Goal: Task Accomplishment & Management: Manage account settings

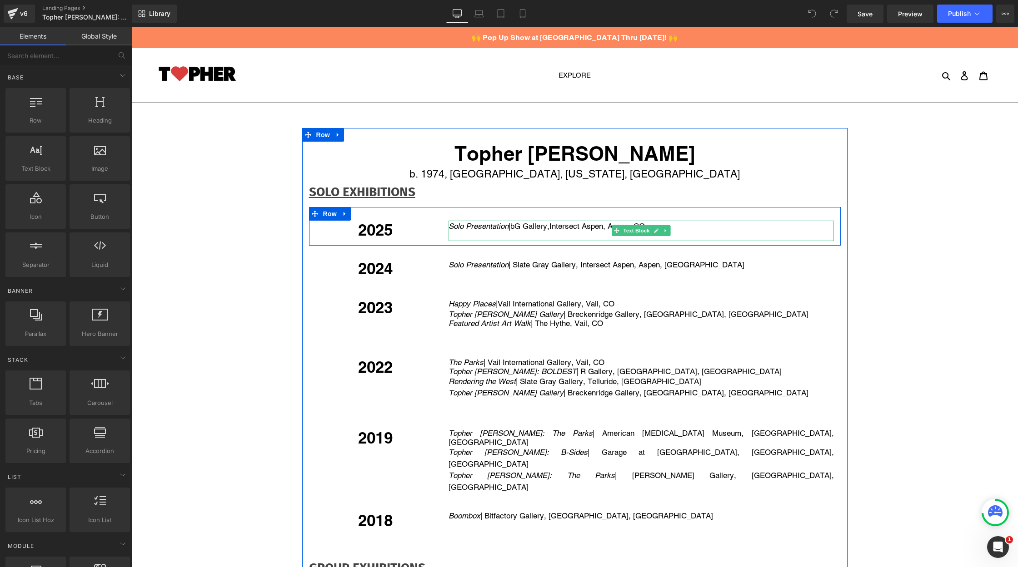
click at [449, 233] on p at bounding box center [640, 236] width 385 height 9
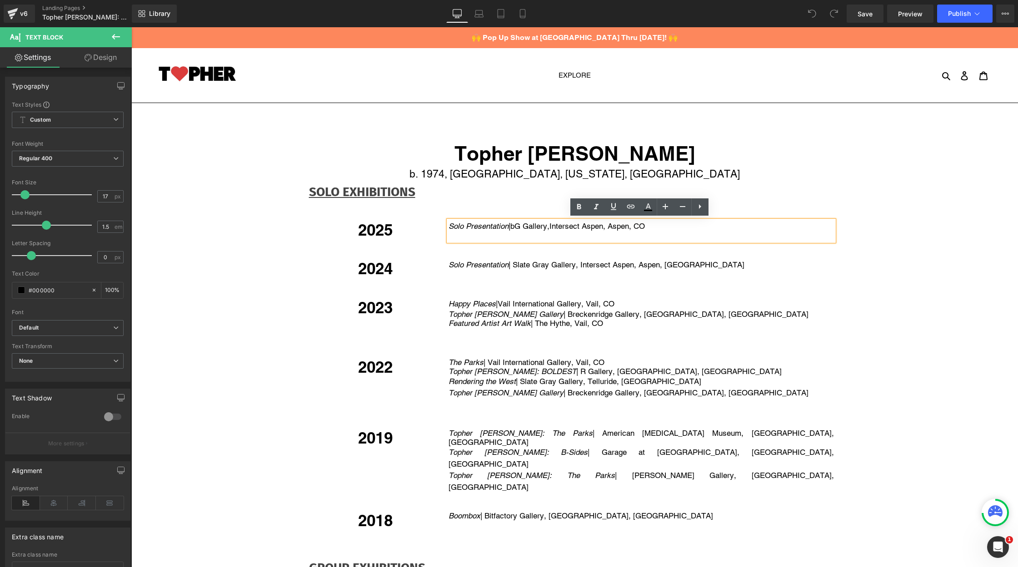
click at [457, 233] on p at bounding box center [640, 236] width 385 height 9
click at [448, 234] on p at bounding box center [640, 236] width 385 height 9
click at [659, 223] on p "Solo Presentation | bG Gallery, Intersect Aspen, Aspen, CO" at bounding box center [640, 227] width 385 height 12
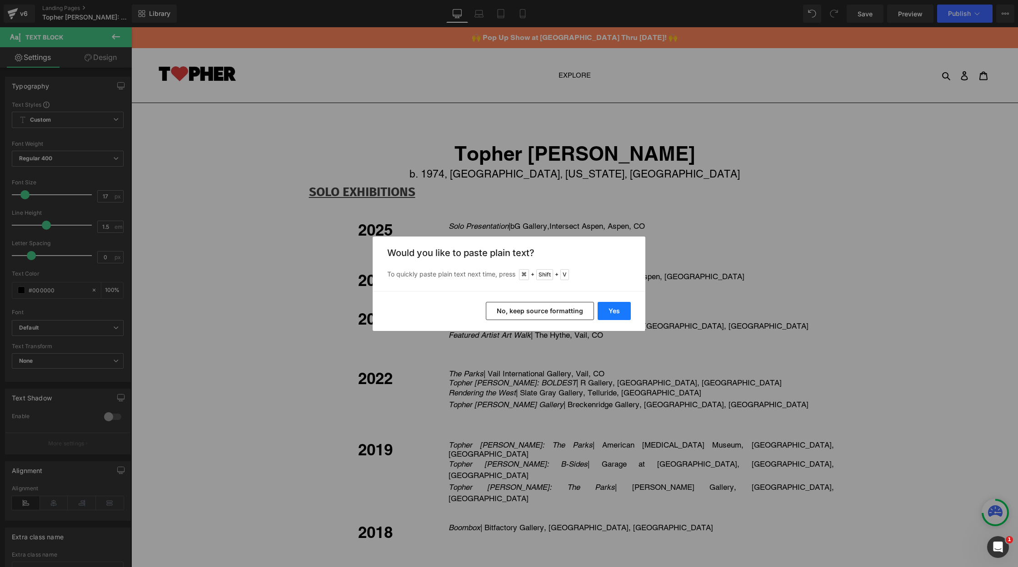
click at [606, 309] on button "Yes" at bounding box center [613, 311] width 33 height 18
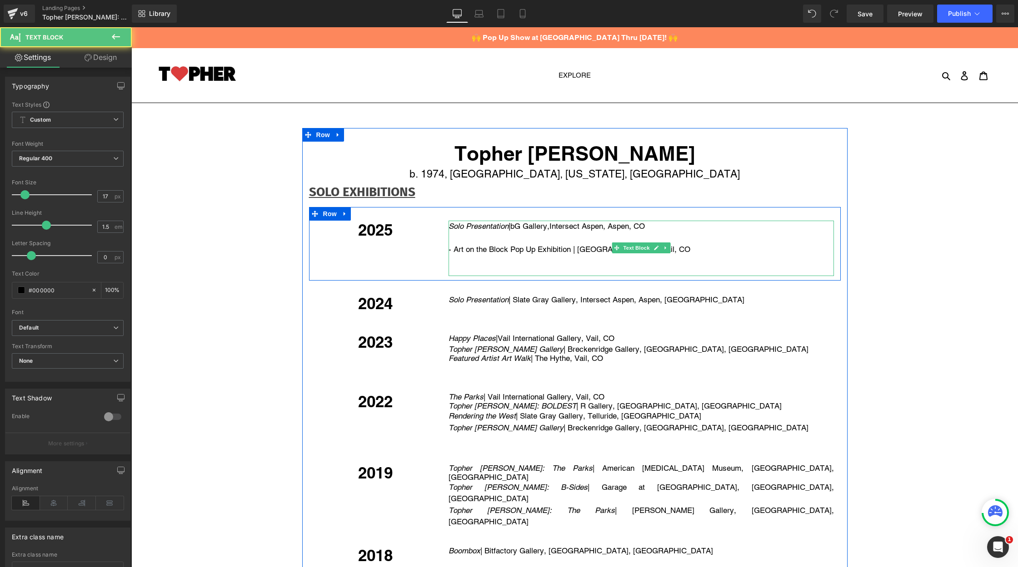
click at [453, 248] on p "- Art on the Block Pop Up Exhibition | [GEOGRAPHIC_DATA], Vail, CO" at bounding box center [640, 250] width 385 height 12
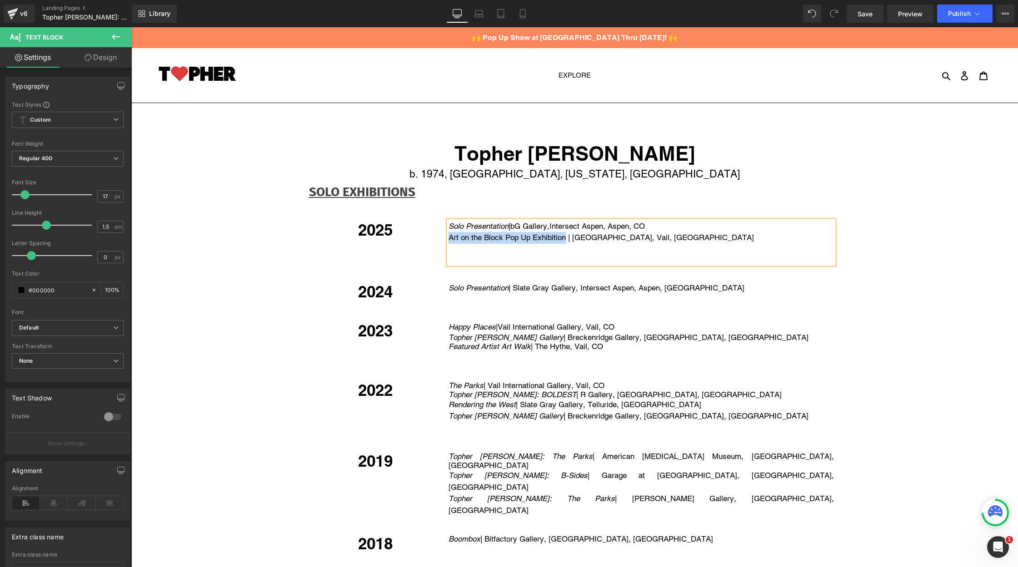
drag, startPoint x: 447, startPoint y: 235, endPoint x: 564, endPoint y: 237, distance: 117.2
click at [564, 237] on span "Art on the Block Pop Up Exhibition | [GEOGRAPHIC_DATA], Vail, [GEOGRAPHIC_DATA]" at bounding box center [600, 237] width 305 height 9
click at [598, 209] on icon at bounding box center [596, 207] width 11 height 11
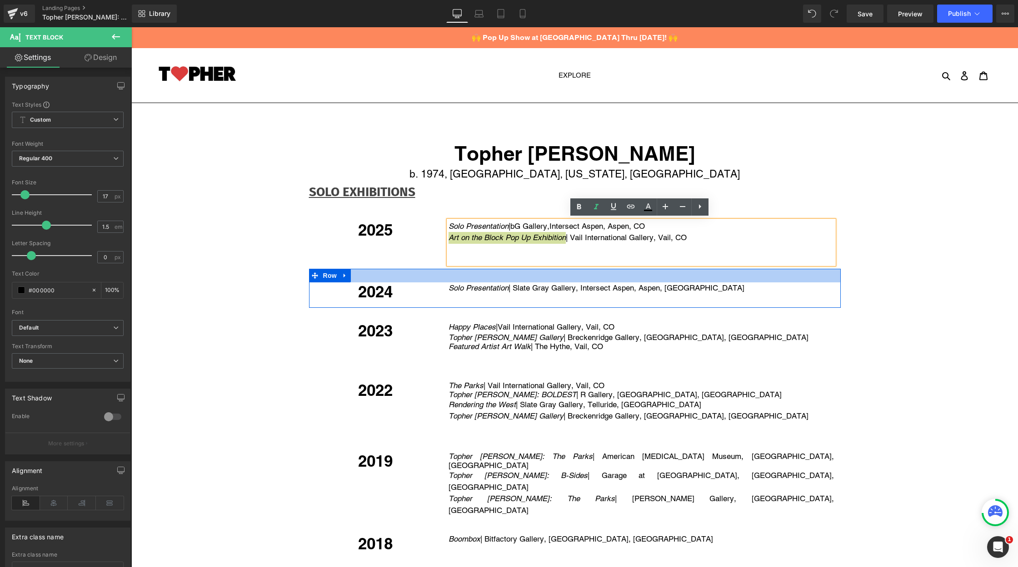
click at [555, 269] on div at bounding box center [575, 276] width 532 height 14
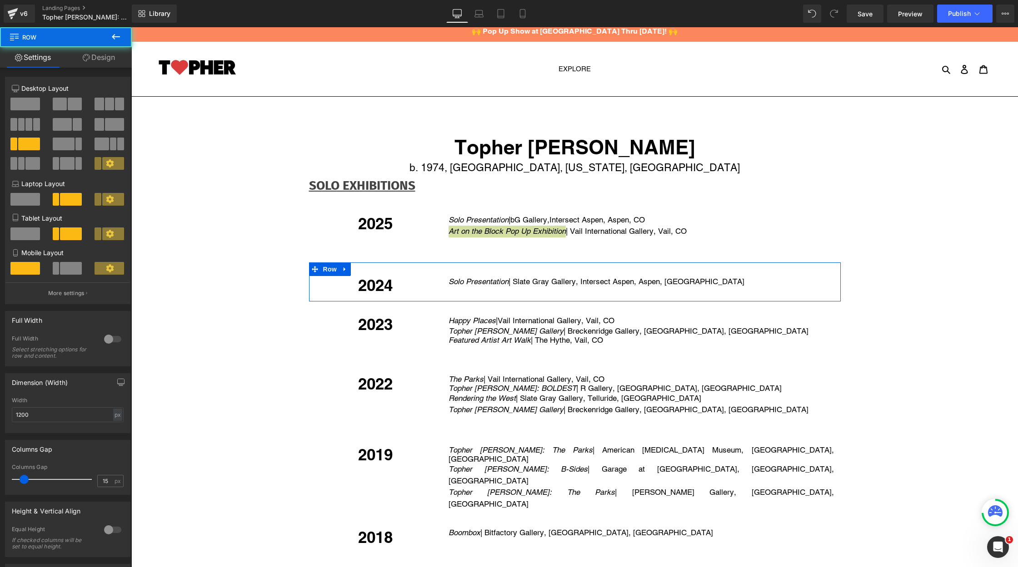
scroll to position [7, 0]
click at [554, 269] on div at bounding box center [575, 269] width 532 height 14
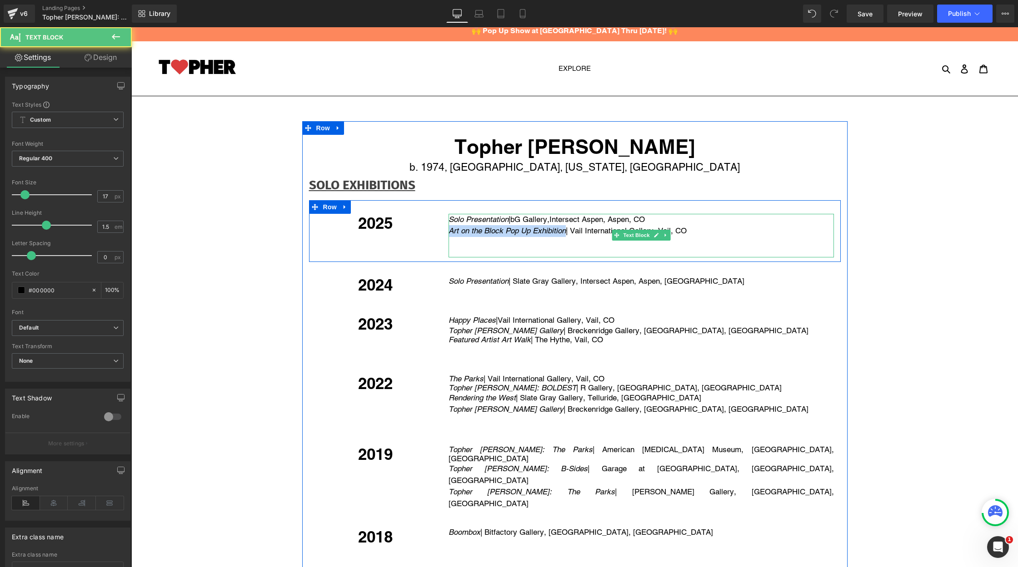
click at [545, 238] on p at bounding box center [640, 243] width 385 height 12
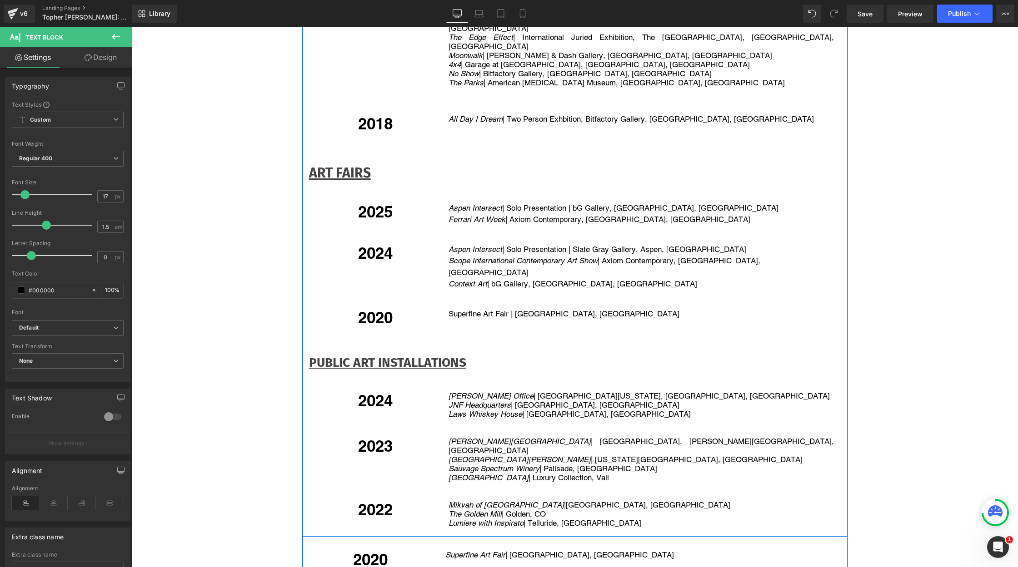
scroll to position [1006, 0]
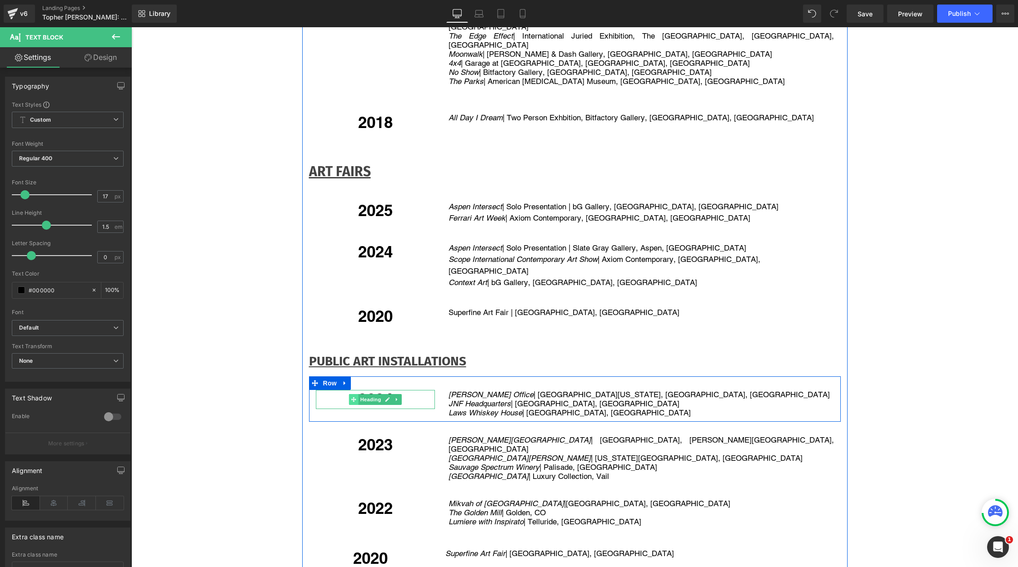
click at [355, 394] on span at bounding box center [354, 399] width 10 height 11
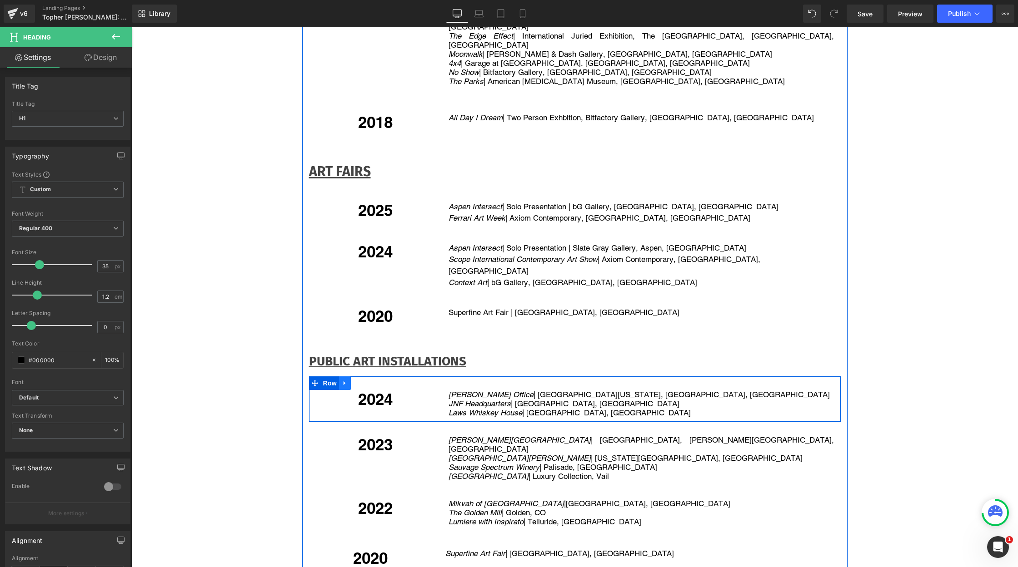
click at [347, 377] on link at bounding box center [345, 384] width 12 height 14
click at [353, 380] on icon at bounding box center [356, 383] width 6 height 6
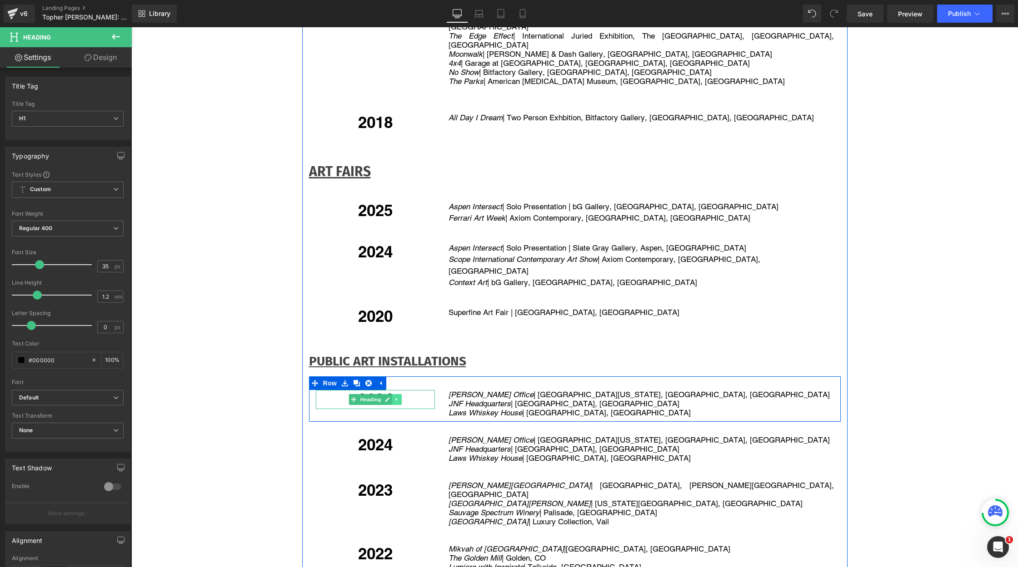
click at [392, 394] on link at bounding box center [397, 399] width 10 height 11
click at [417, 390] on h1 "2024" at bounding box center [375, 399] width 119 height 19
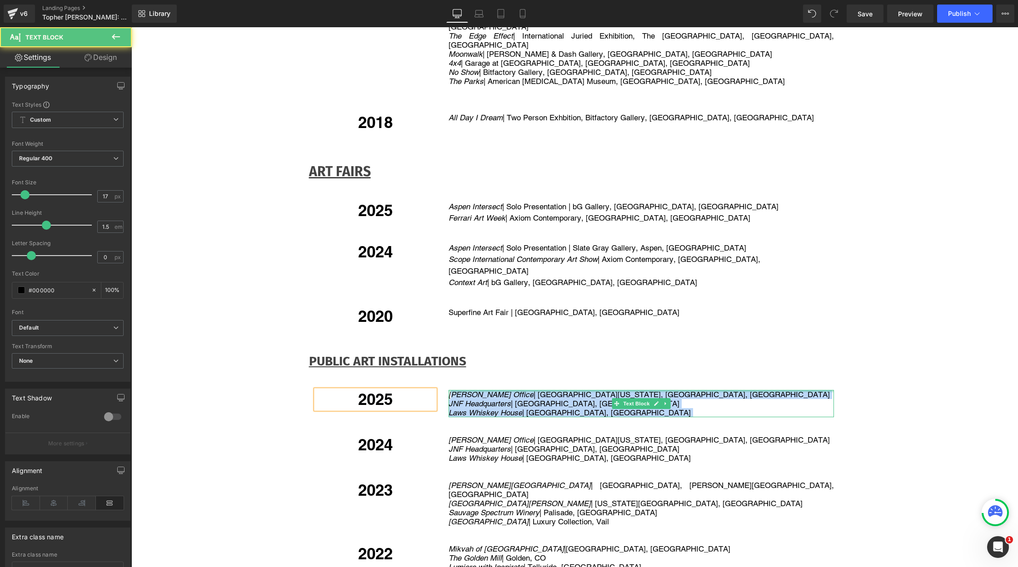
drag, startPoint x: 450, startPoint y: 268, endPoint x: 497, endPoint y: 268, distance: 46.3
click at [497, 390] on p "[PERSON_NAME] Office | [GEOGRAPHIC_DATA][US_STATE], [GEOGRAPHIC_DATA], [GEOGRAP…" at bounding box center [640, 394] width 385 height 9
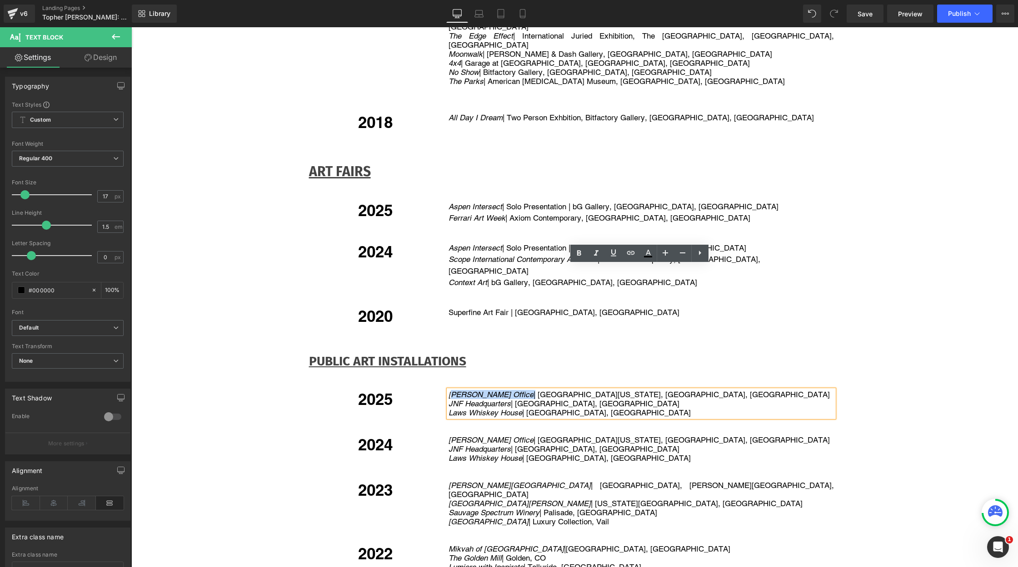
click at [497, 390] on p "[PERSON_NAME] Office | [GEOGRAPHIC_DATA][US_STATE], [GEOGRAPHIC_DATA], [GEOGRAP…" at bounding box center [640, 394] width 385 height 9
click at [489, 390] on icon "[PERSON_NAME] Office" at bounding box center [490, 394] width 85 height 9
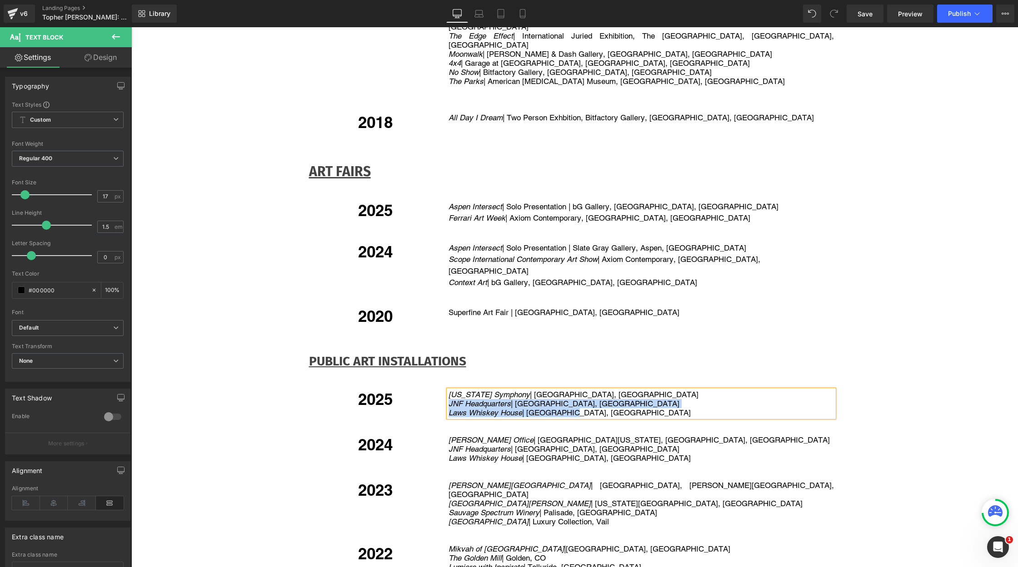
drag, startPoint x: 573, startPoint y: 287, endPoint x: 444, endPoint y: 282, distance: 129.1
click at [448, 390] on div "[US_STATE] Symphony | [GEOGRAPHIC_DATA], CO JNF Headquarters | [GEOGRAPHIC_DATA…" at bounding box center [640, 403] width 385 height 27
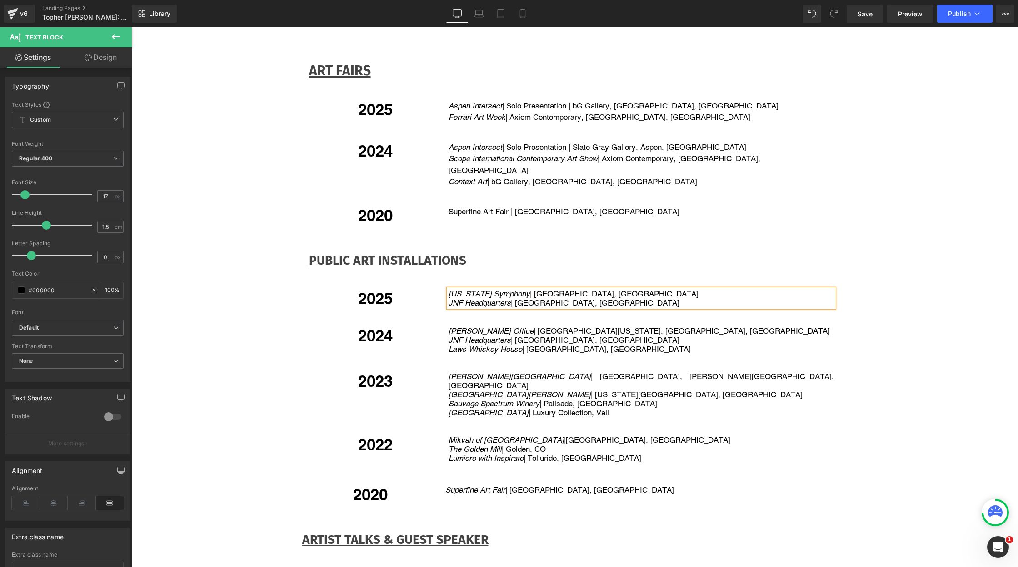
scroll to position [1105, 0]
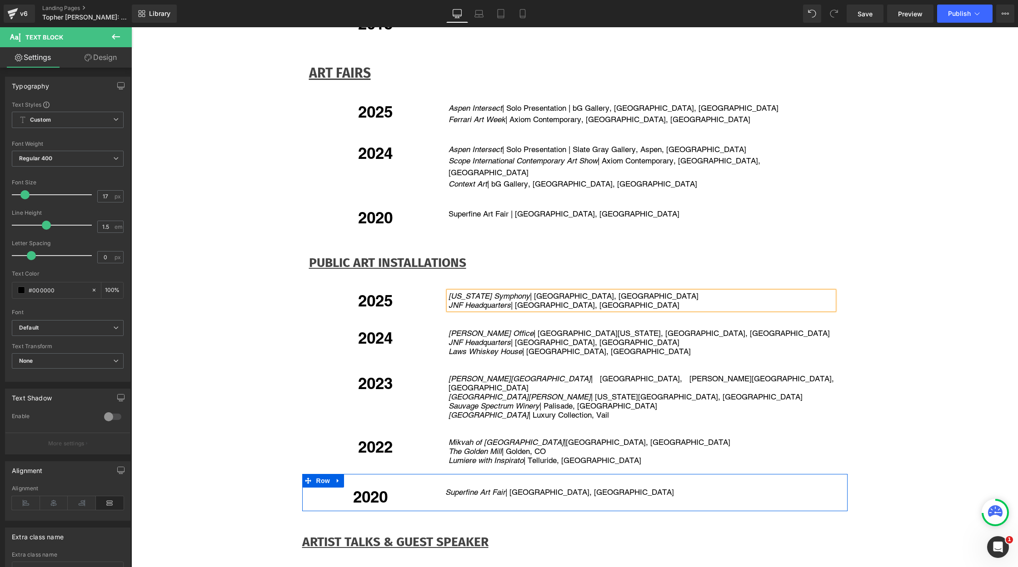
click at [509, 474] on div "2020 Heading Superfine Art Fair | [GEOGRAPHIC_DATA], [GEOGRAPHIC_DATA] Text Blo…" at bounding box center [574, 492] width 545 height 37
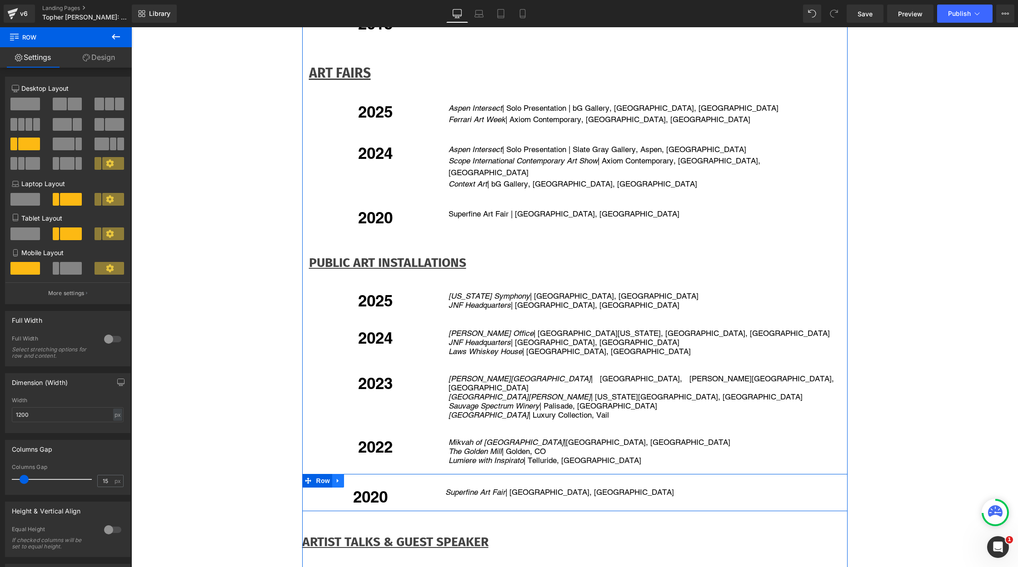
click at [337, 477] on icon at bounding box center [338, 480] width 6 height 7
click at [358, 478] on icon at bounding box center [361, 481] width 6 height 6
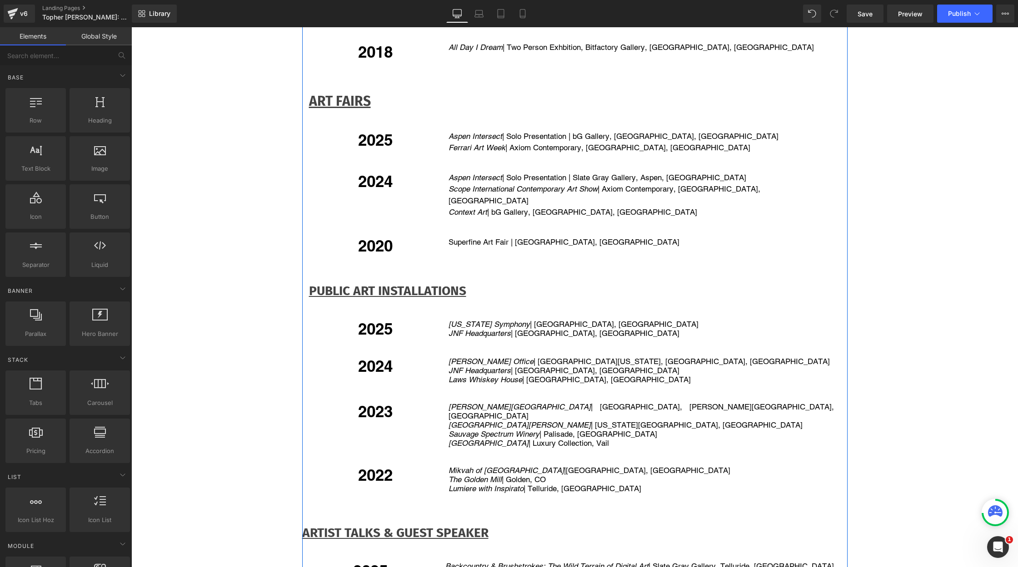
scroll to position [1079, 0]
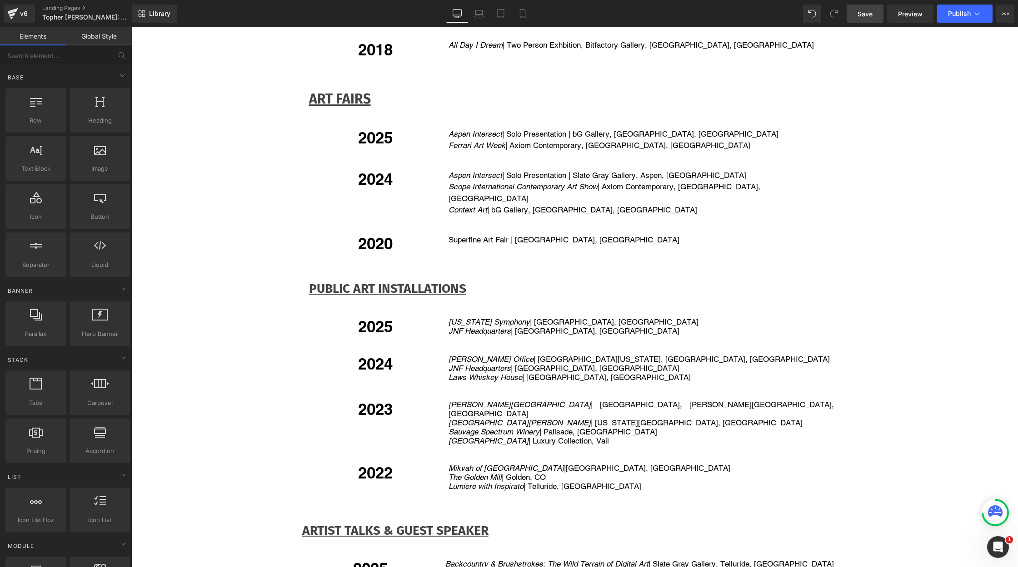
click at [867, 12] on span "Save" at bounding box center [864, 14] width 15 height 10
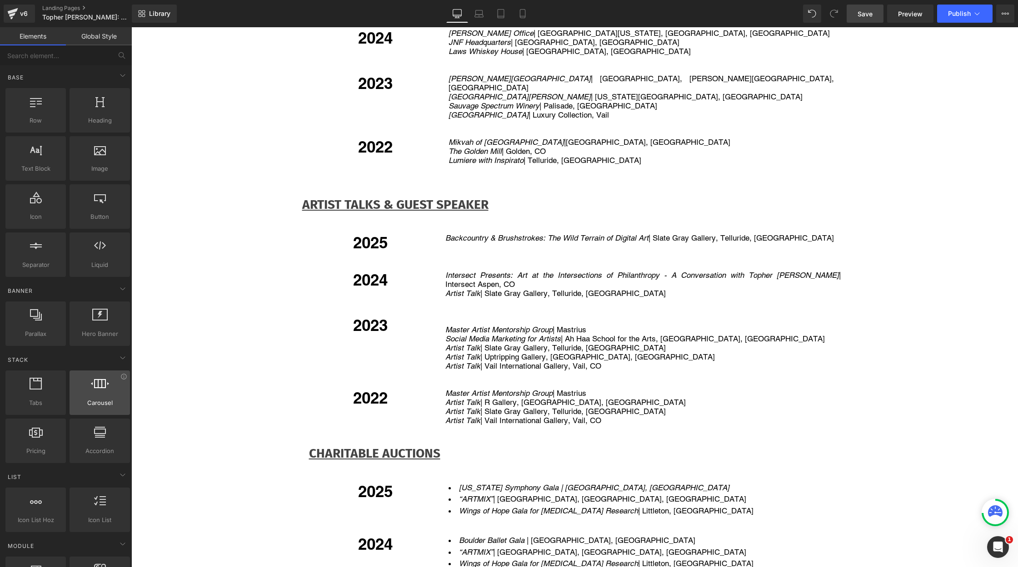
scroll to position [1404, 0]
click at [765, 234] on p "Backcountry & Brushstrokes: The Wild Terrain of Digital Art | Slate Gray Galler…" at bounding box center [642, 238] width 395 height 9
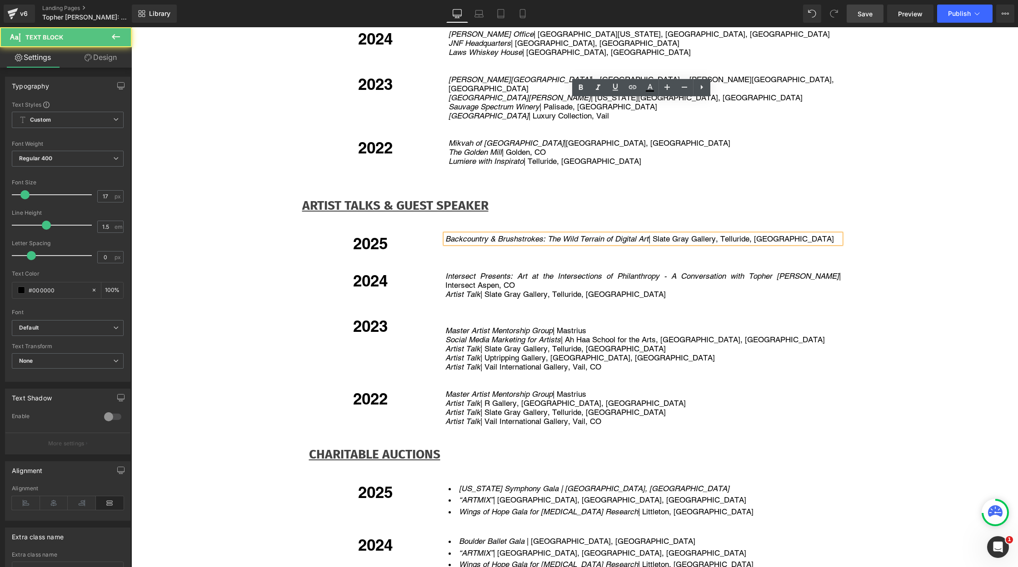
click at [765, 234] on p "Backcountry & Brushstrokes: The Wild Terrain of Digital Art | Slate Gray Galler…" at bounding box center [642, 238] width 395 height 9
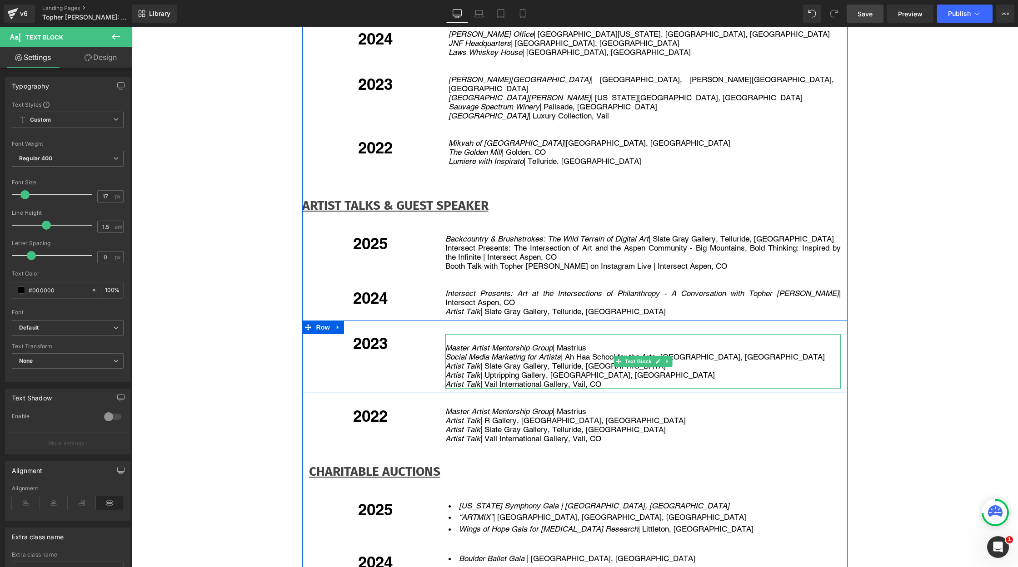
click at [697, 334] on div at bounding box center [642, 335] width 395 height 2
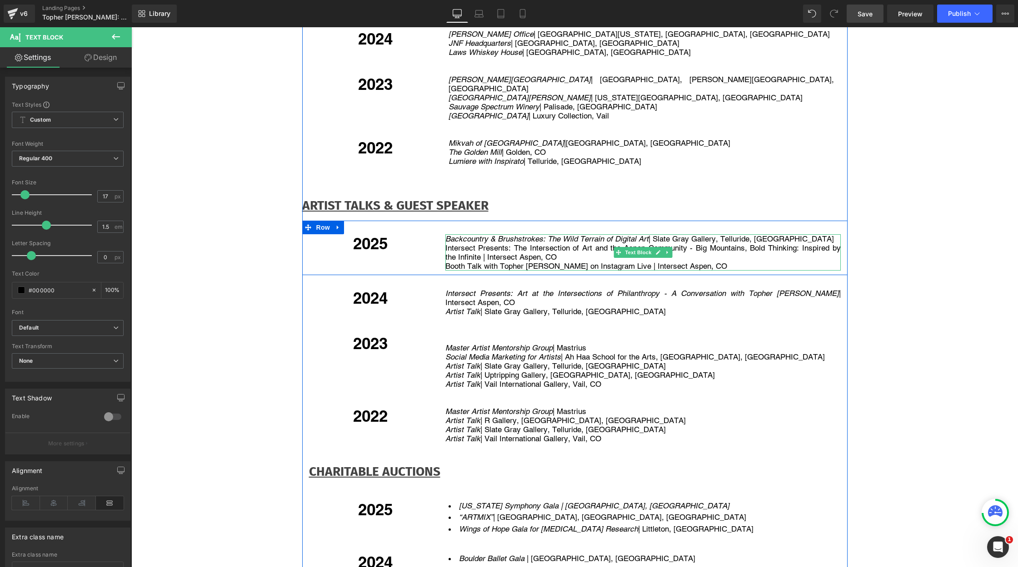
click at [449, 244] on p "Intersect Presents: The Intersection of Art and the Aspen Community - Big Mount…" at bounding box center [642, 253] width 395 height 18
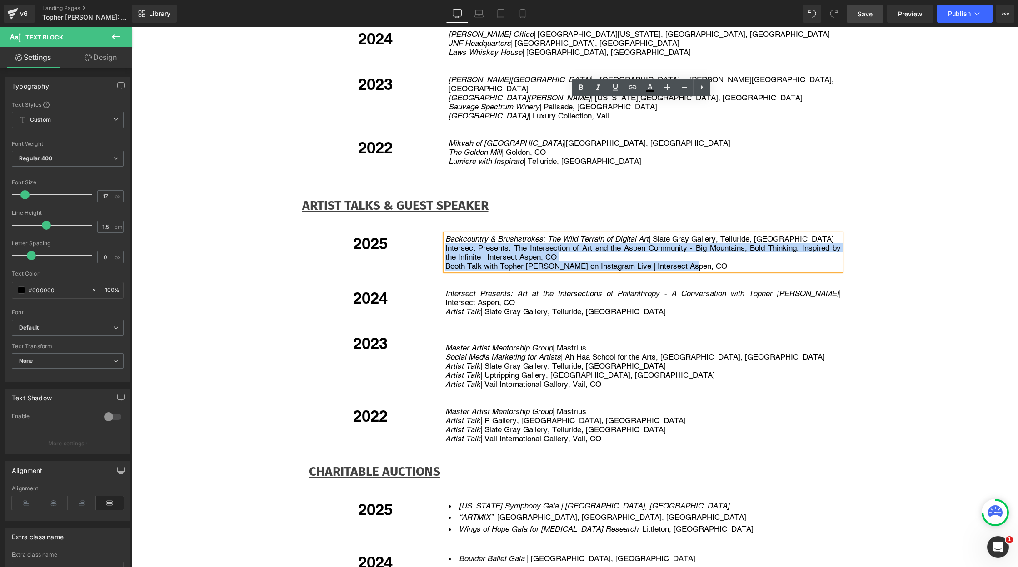
drag, startPoint x: 444, startPoint y: 114, endPoint x: 704, endPoint y: 131, distance: 260.9
click at [704, 234] on div "Backcountry & Brushstrokes: The Wild Terrain of Digital Art | Slate Gray Galler…" at bounding box center [642, 252] width 395 height 36
copy div "Intersect Presents: The Intersection of Art and the Aspen Community - Big Mount…"
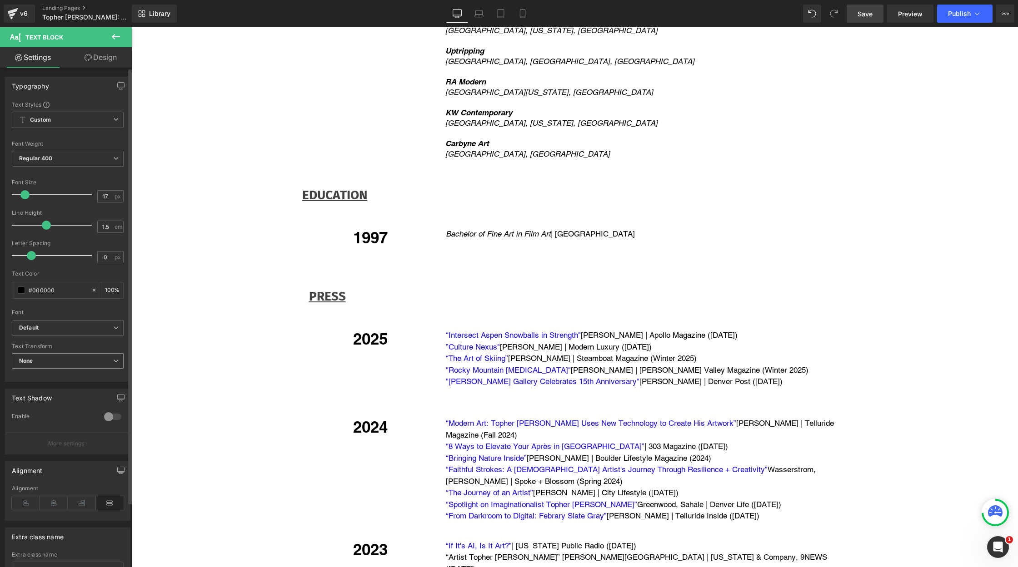
scroll to position [2344, 0]
